Goal: Information Seeking & Learning: Learn about a topic

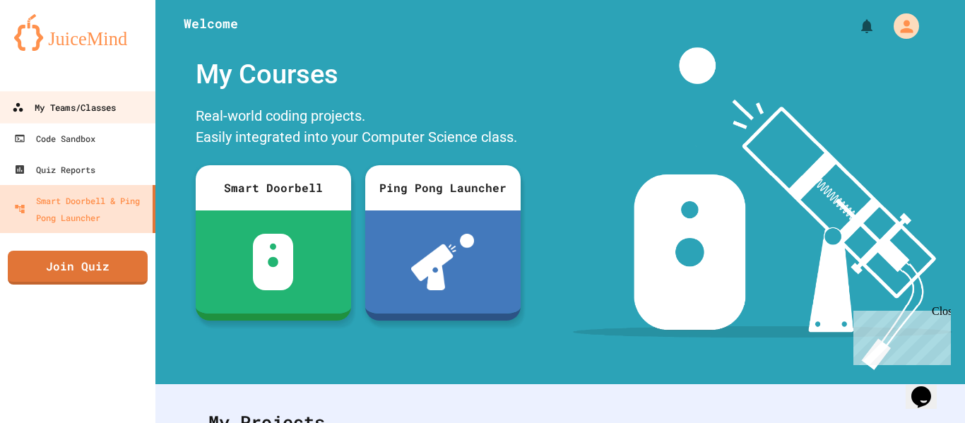
click at [52, 99] on div "My Teams/Classes" at bounding box center [64, 108] width 104 height 18
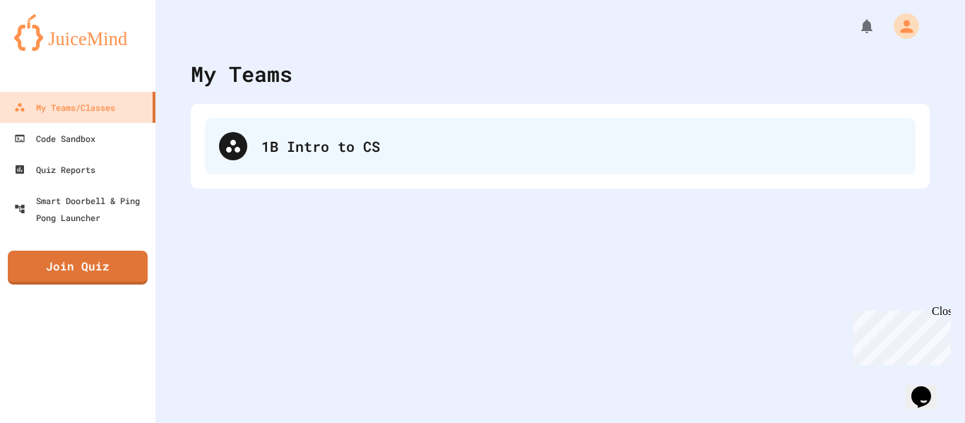
click at [253, 154] on div "1B Intro to CS" at bounding box center [560, 146] width 711 height 57
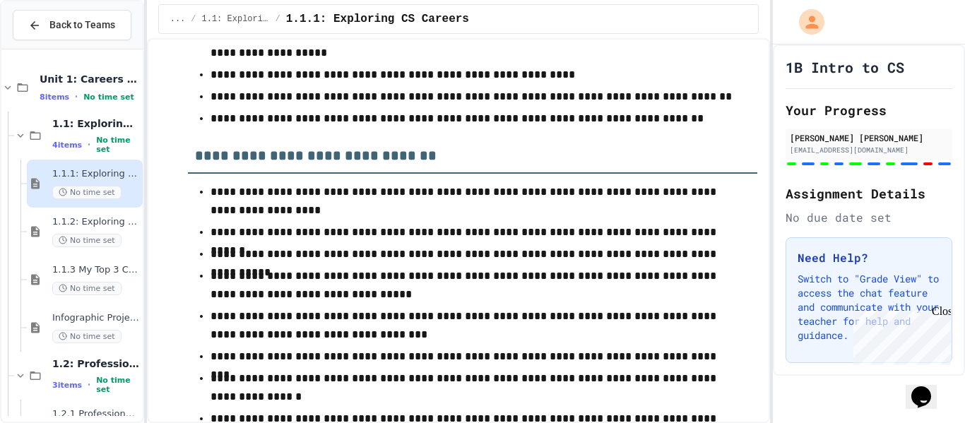
scroll to position [5934, 0]
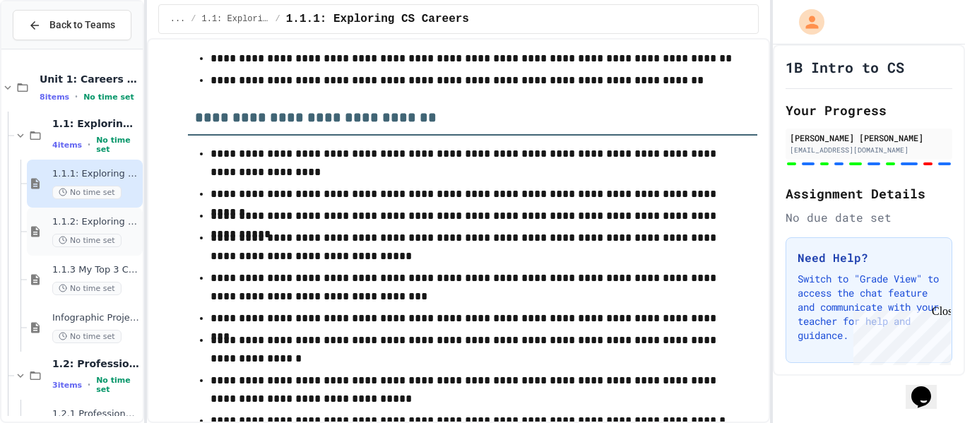
click at [71, 249] on div "1.1.2: Exploring CS Careers - Review No time set" at bounding box center [85, 232] width 116 height 48
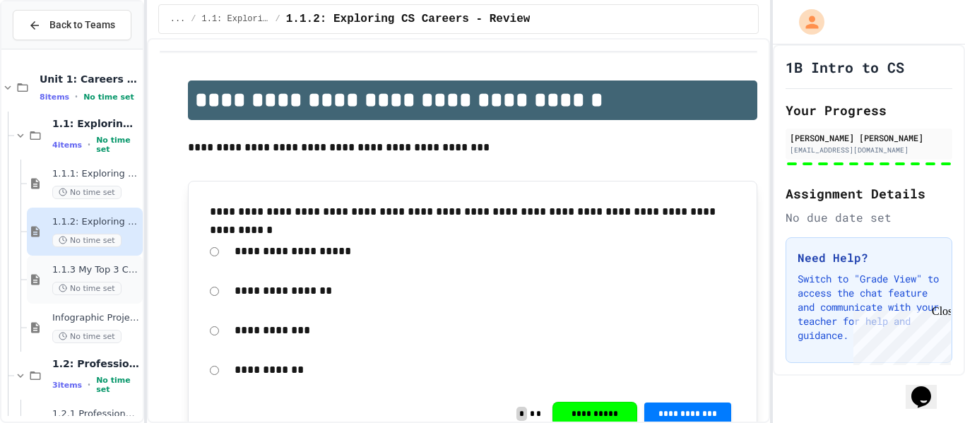
click at [69, 296] on div "1.1.3 My Top 3 CS Careers! No time set" at bounding box center [85, 280] width 116 height 48
